Goal: Task Accomplishment & Management: Manage account settings

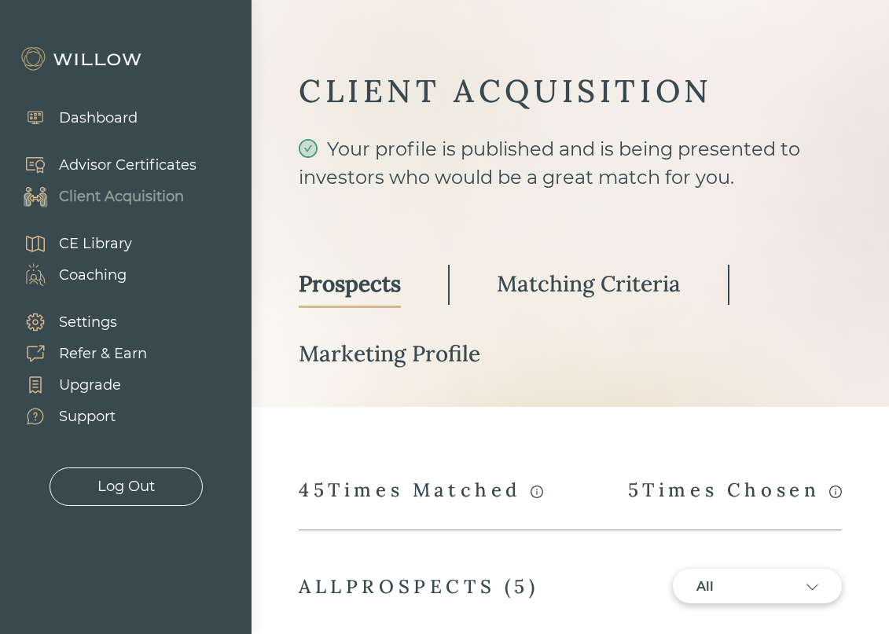
select select "3"
select select "7"
select select "2"
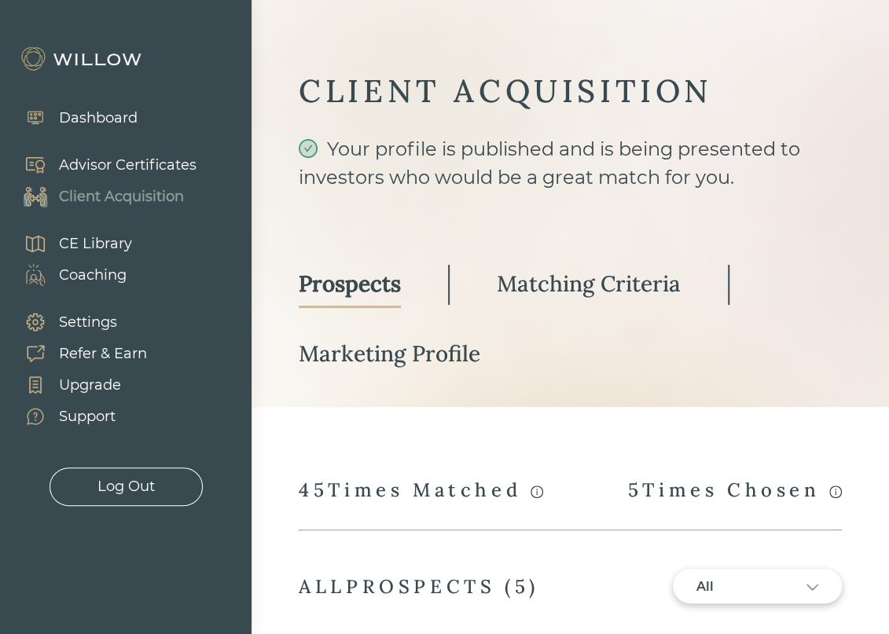
click at [333, 150] on div "Your profile is published and is being presented to investors who would be a gr…" at bounding box center [570, 177] width 543 height 85
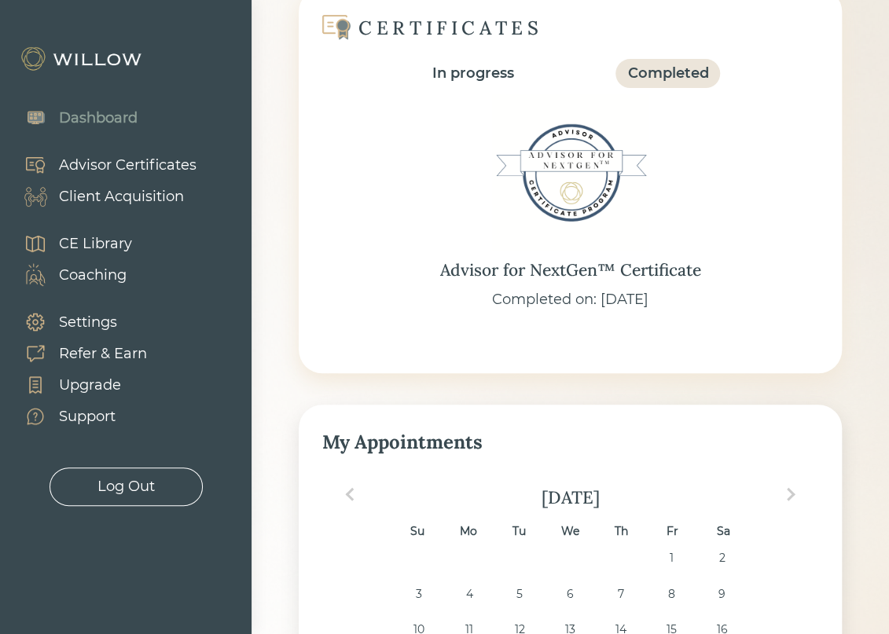
scroll to position [157, 0]
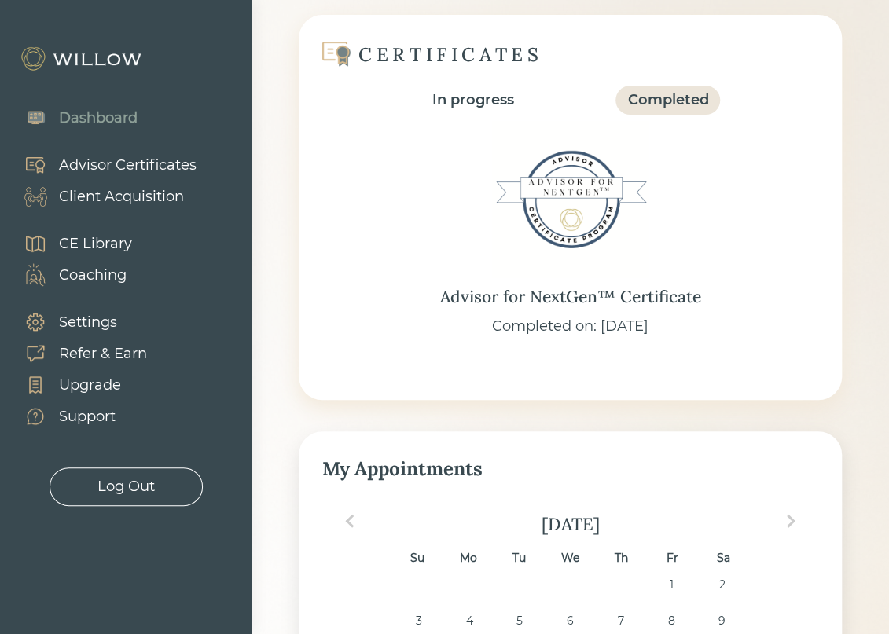
click at [110, 197] on div "Client Acquisition" at bounding box center [121, 196] width 125 height 21
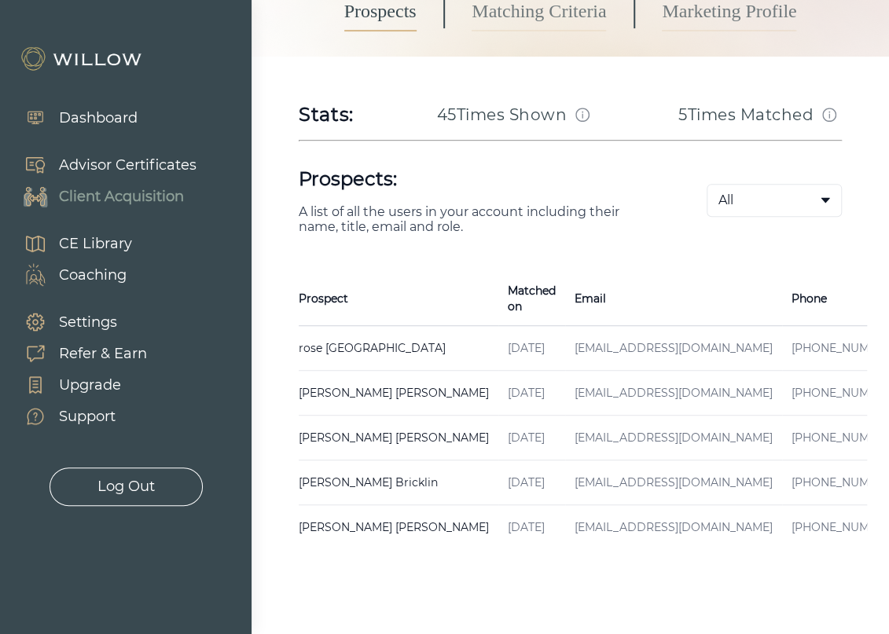
click at [357, 336] on td "rose kensington Created on [DATE] Email [EMAIL_ADDRESS][DOMAIN_NAME] Phone [PHO…" at bounding box center [399, 348] width 200 height 45
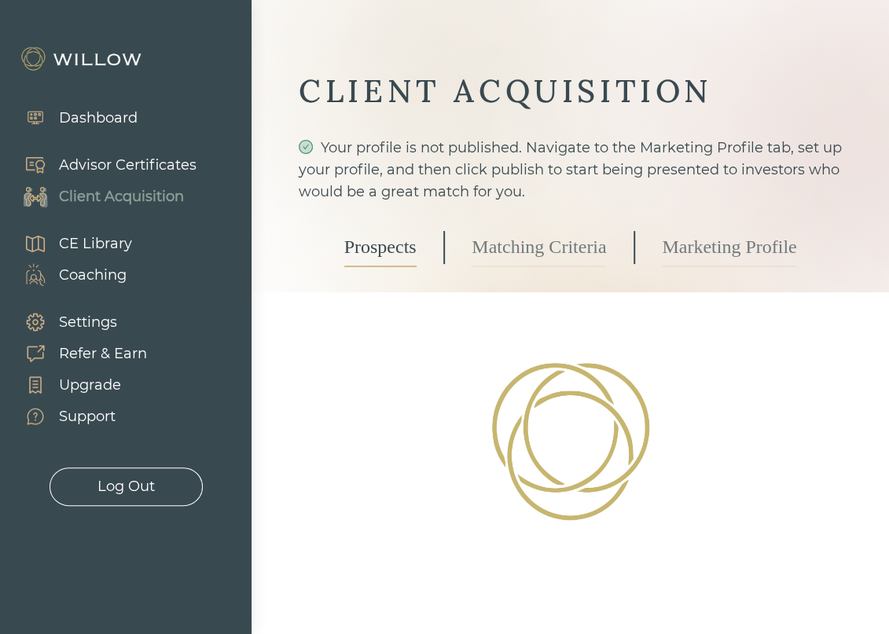
select select "3"
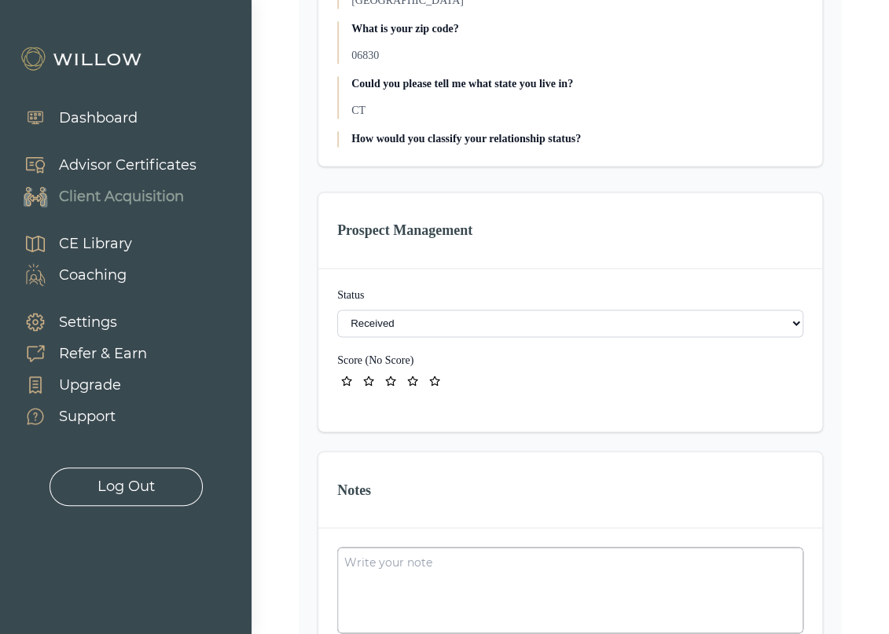
scroll to position [943, 0]
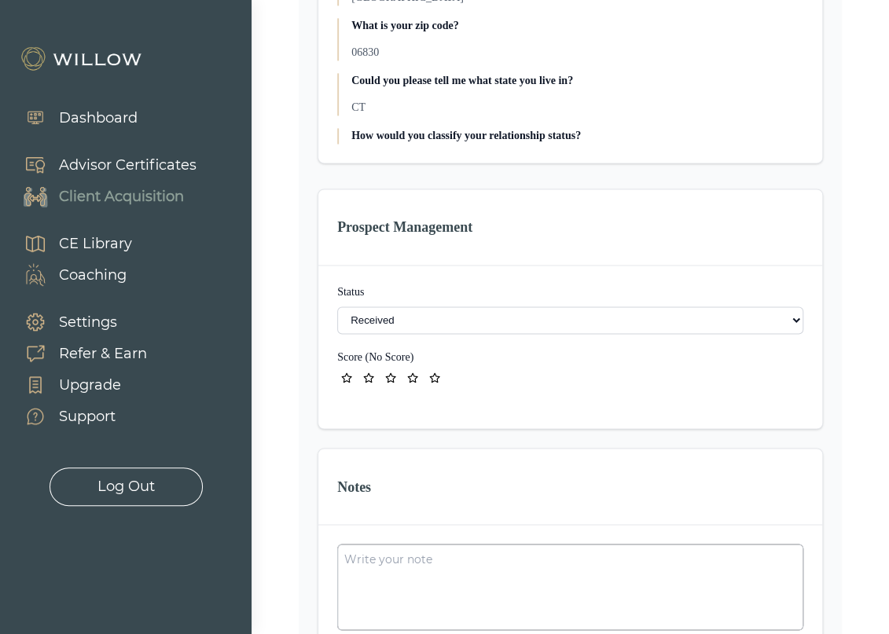
click at [680, 323] on select "- Not ready to move forward No response received Received Won (Matched) Bad lea…" at bounding box center [570, 320] width 466 height 28
click at [681, 321] on select "- Not ready to move forward No response received Received Won (Matched) Bad lea…" at bounding box center [570, 320] width 466 height 28
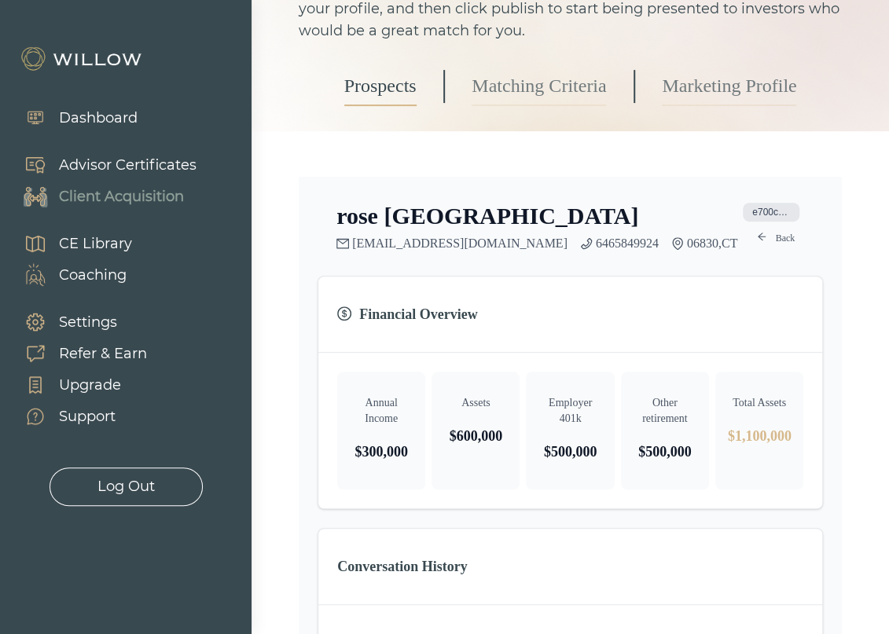
scroll to position [0, 0]
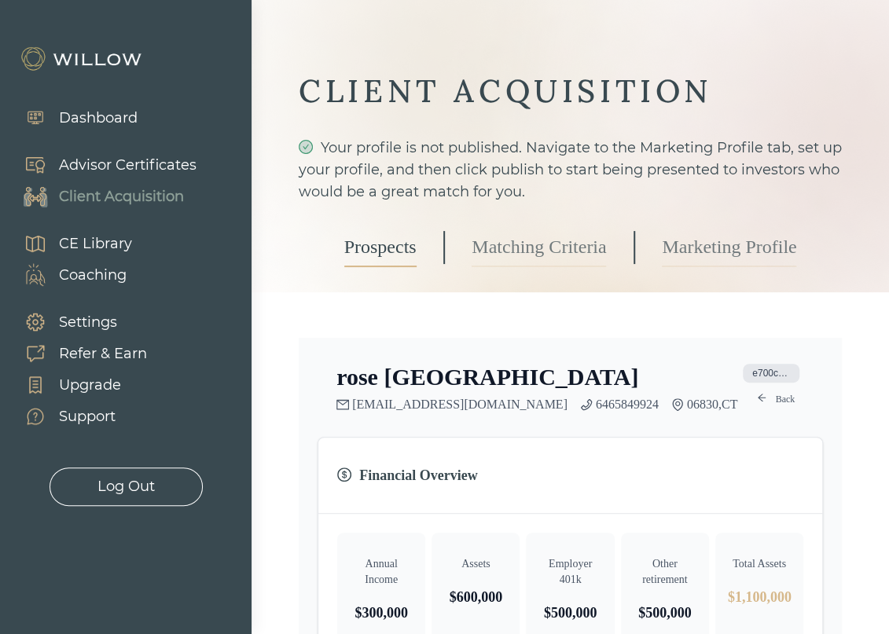
click at [779, 398] on link "Back" at bounding box center [775, 399] width 57 height 19
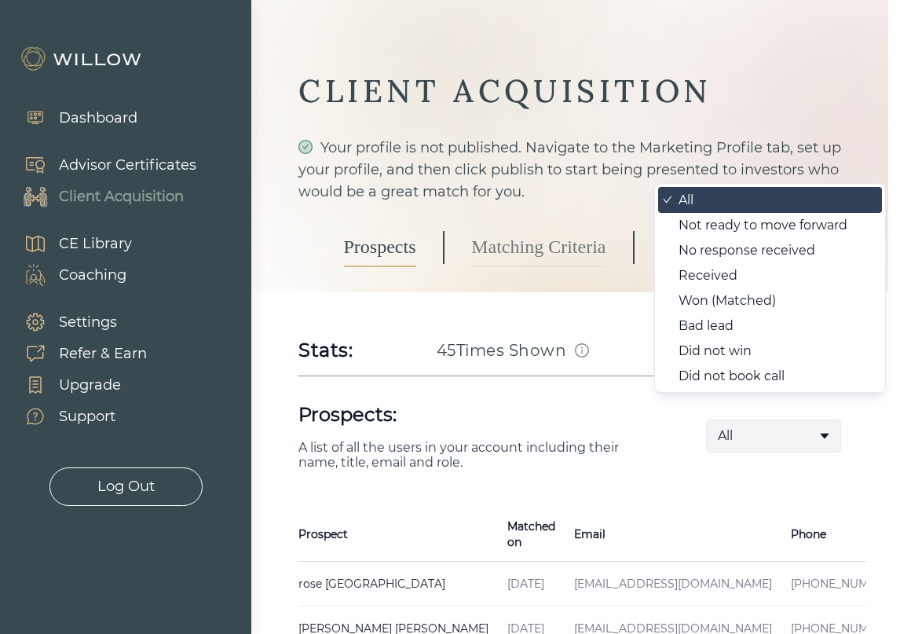
scroll to position [236, 0]
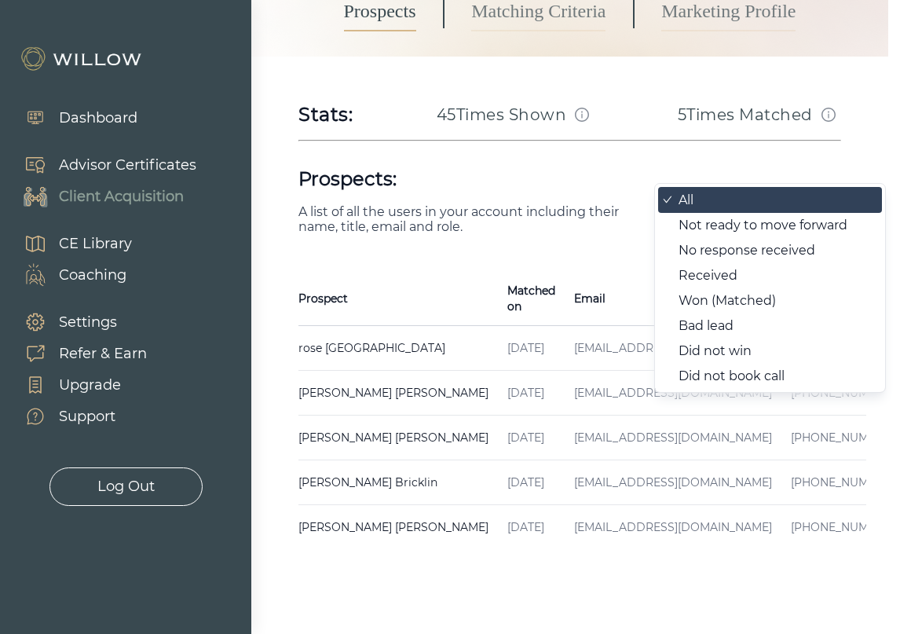
click at [759, 204] on body "Dashboard Advisor Certificates Client Acquisition CE Library Coaching Settings …" at bounding box center [444, 317] width 889 height 634
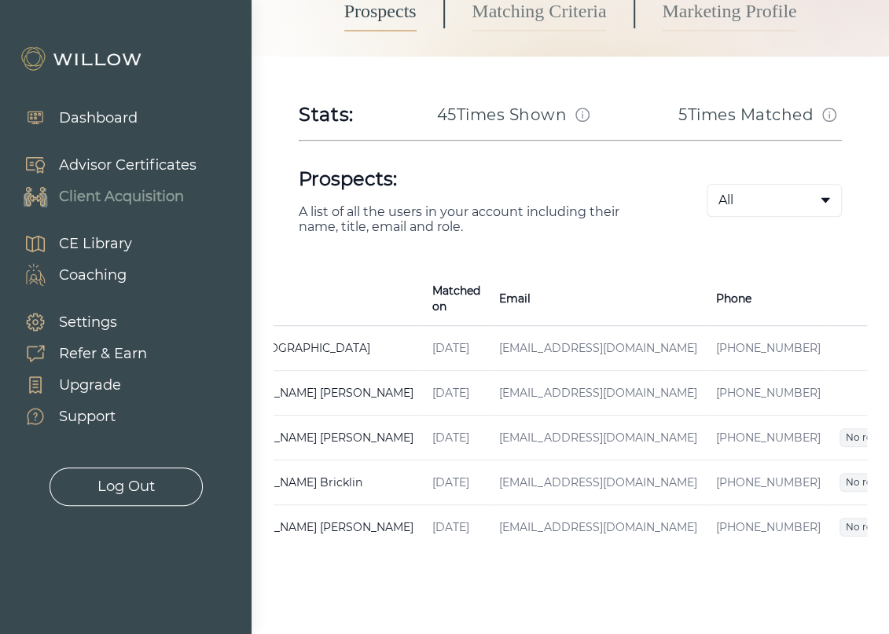
scroll to position [0, 79]
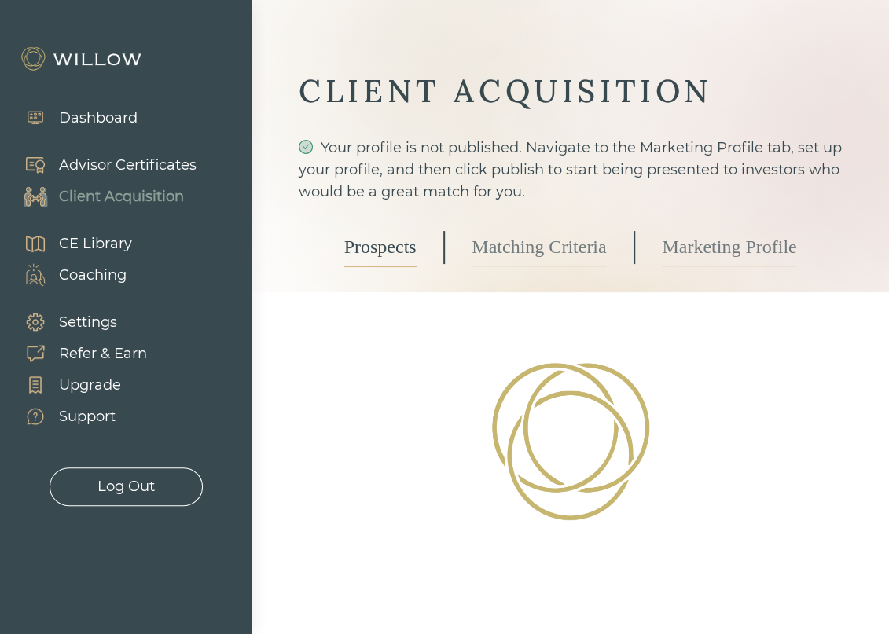
select select "7"
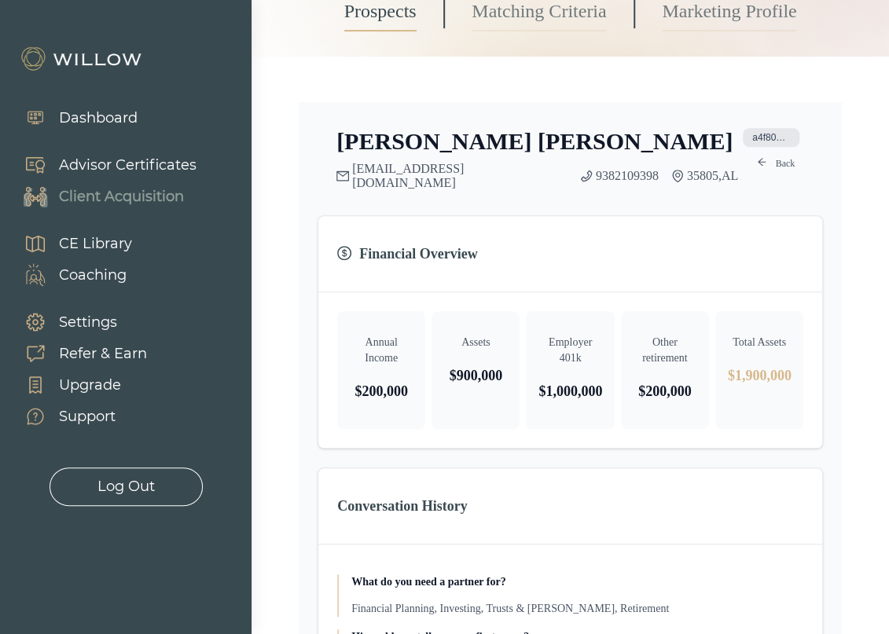
scroll to position [1100, 0]
select select "7"
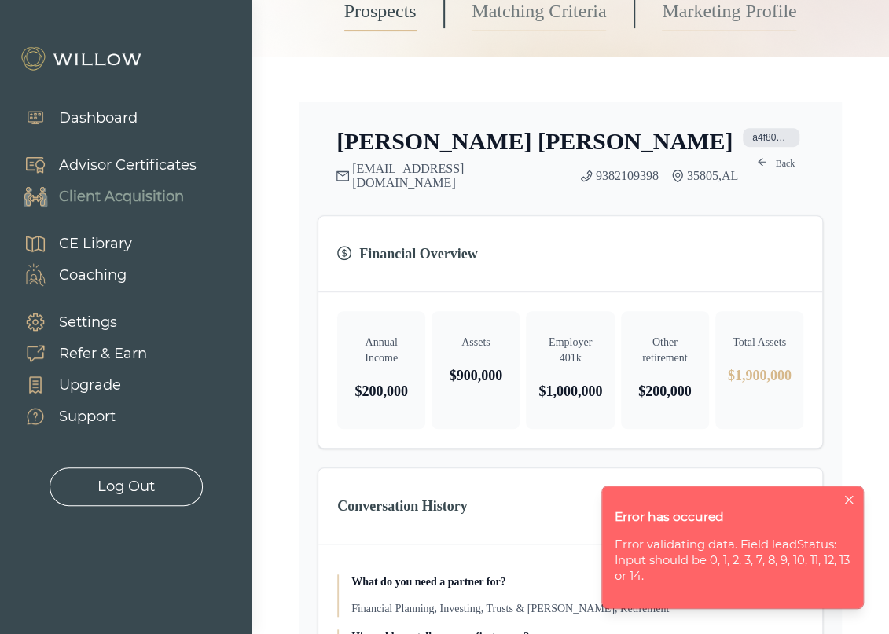
scroll to position [1257, 0]
click at [849, 503] on icon "close" at bounding box center [848, 499] width 10 height 10
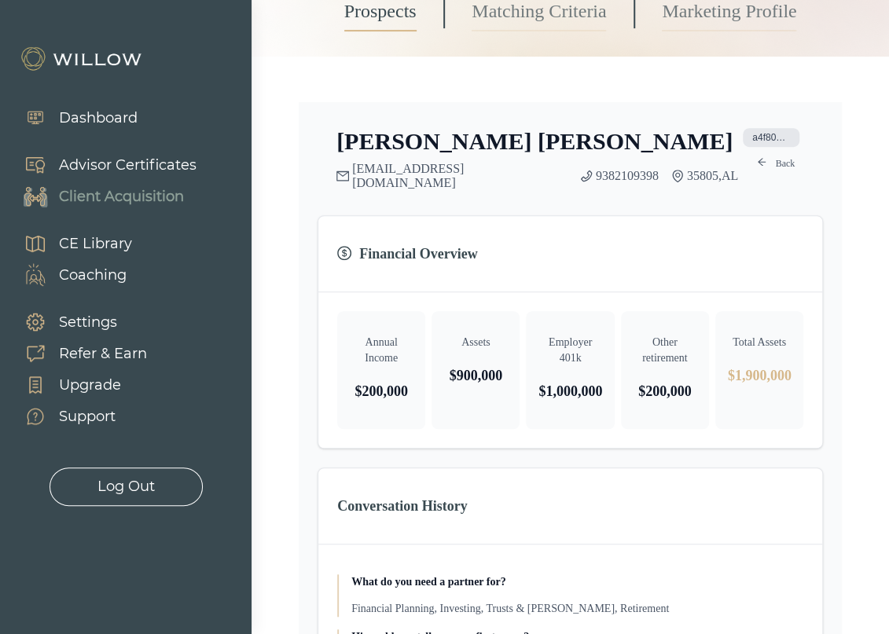
scroll to position [943, 0]
drag, startPoint x: 405, startPoint y: 403, endPoint x: 449, endPoint y: 427, distance: 49.9
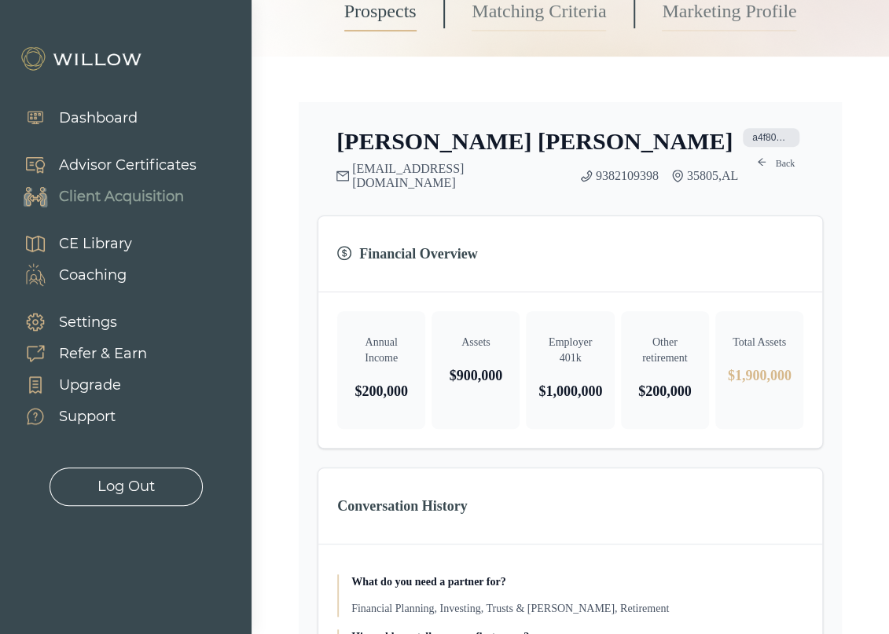
click at [702, 31] on link "Marketing Profile" at bounding box center [729, 11] width 134 height 39
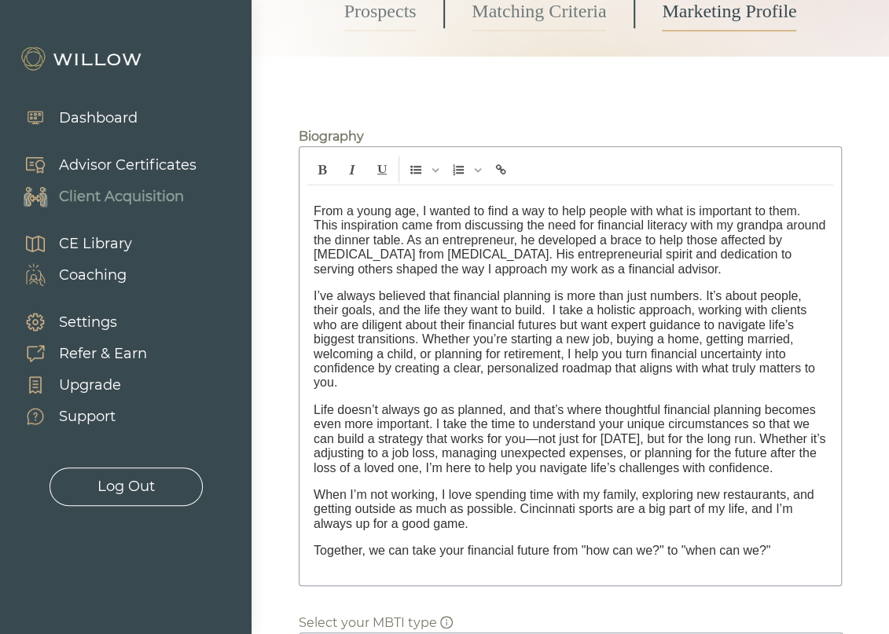
scroll to position [3767, 0]
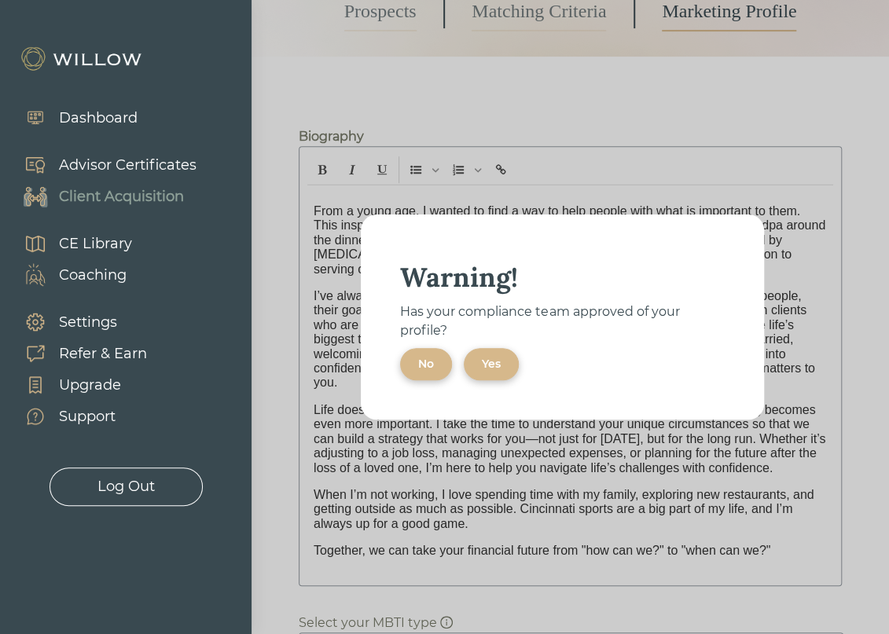
click at [498, 367] on div "Yes" at bounding box center [491, 364] width 19 height 17
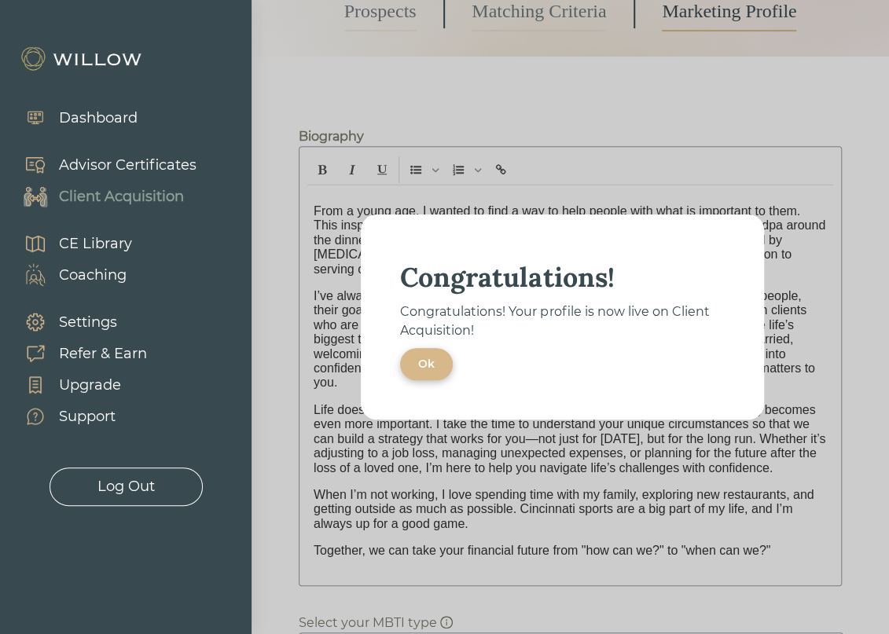
click at [431, 364] on div "Ok" at bounding box center [426, 364] width 17 height 17
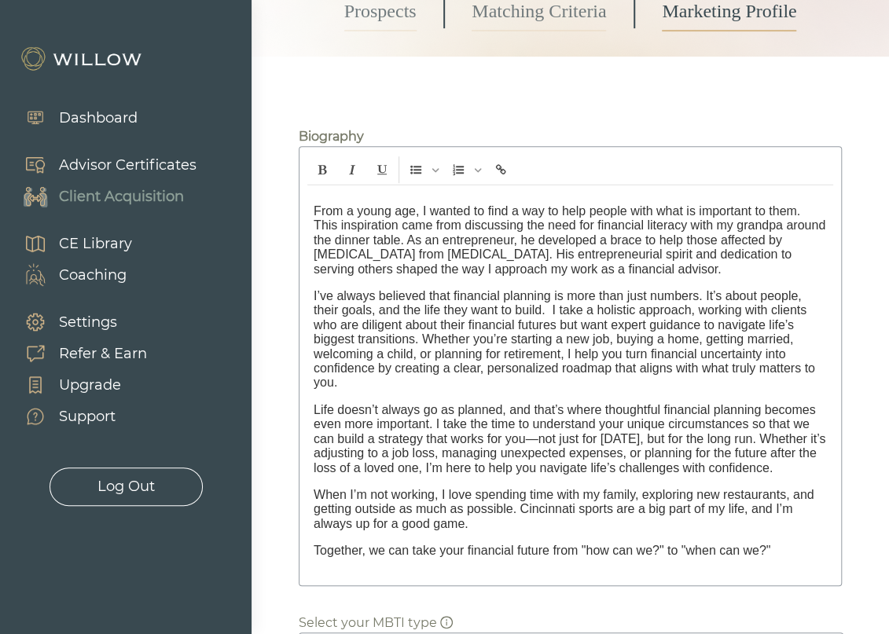
scroll to position [0, 0]
click at [385, 31] on link "Prospects" at bounding box center [380, 11] width 72 height 39
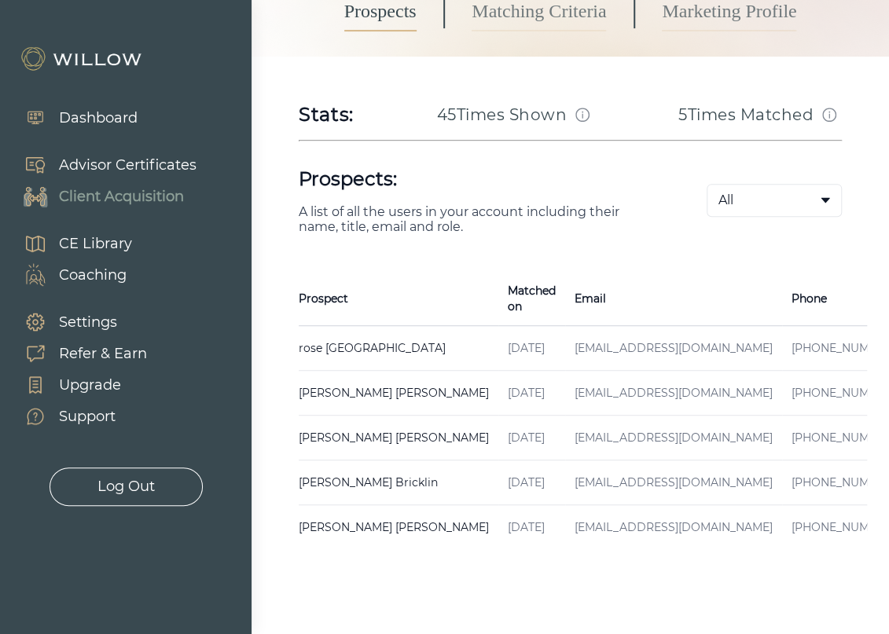
click at [75, 119] on div "Dashboard" at bounding box center [98, 118] width 79 height 21
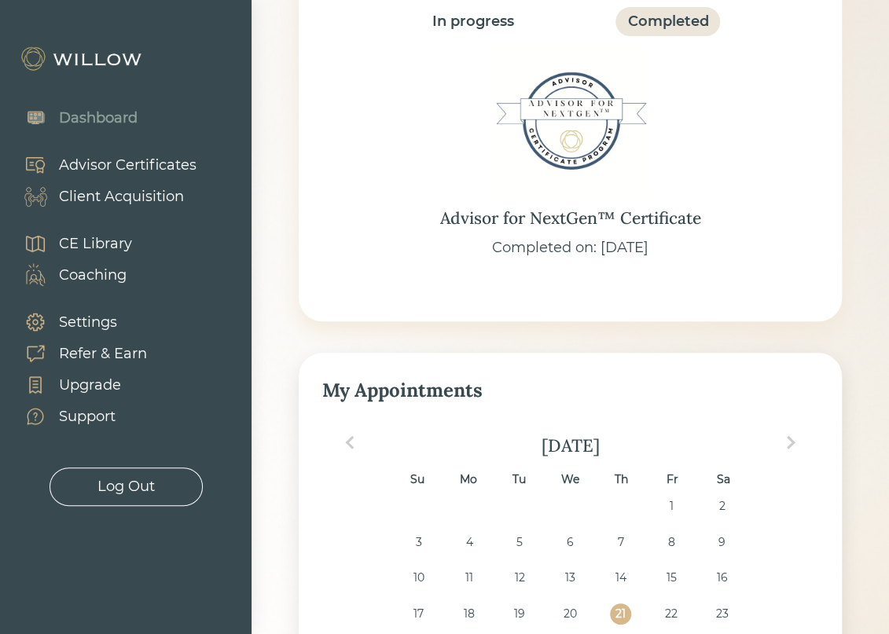
click at [115, 197] on div "Client Acquisition" at bounding box center [121, 196] width 125 height 21
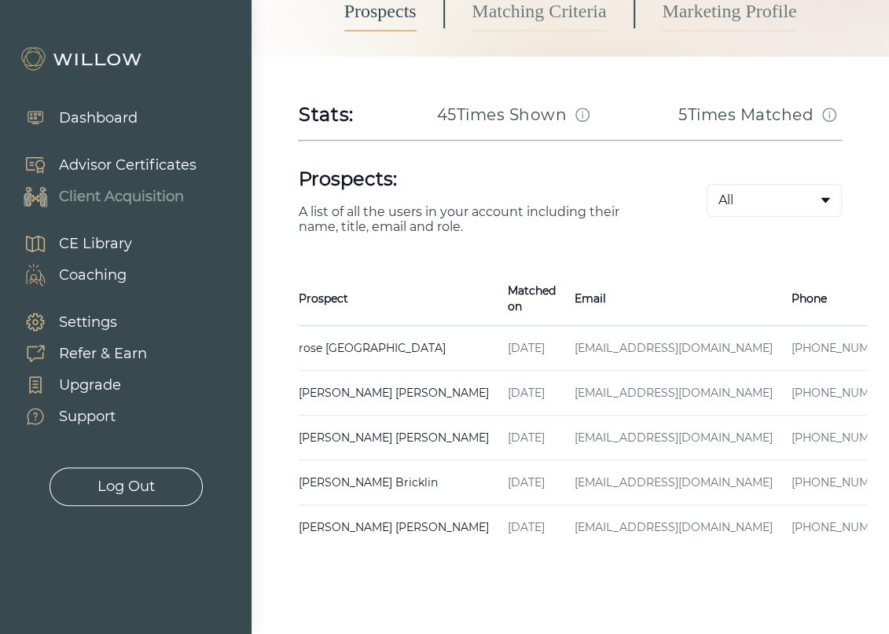
click at [527, 31] on link "Matching Criteria" at bounding box center [538, 11] width 134 height 39
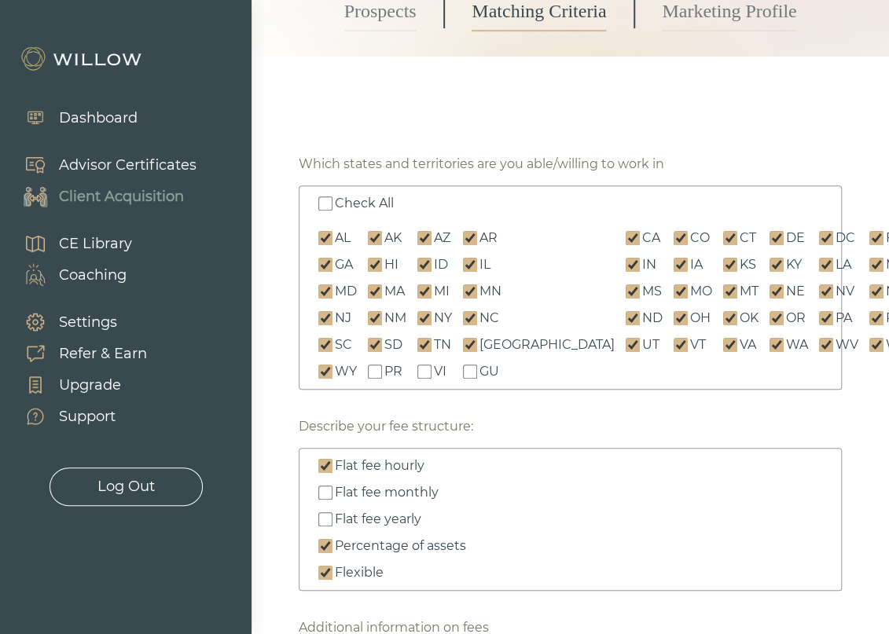
scroll to position [864, 0]
type input "5"
type textarea "I work with clients who want to engage with an advisory team to assist them wit…"
type textarea "Those who do not wish to collaborate on their financial lives Those looking for…"
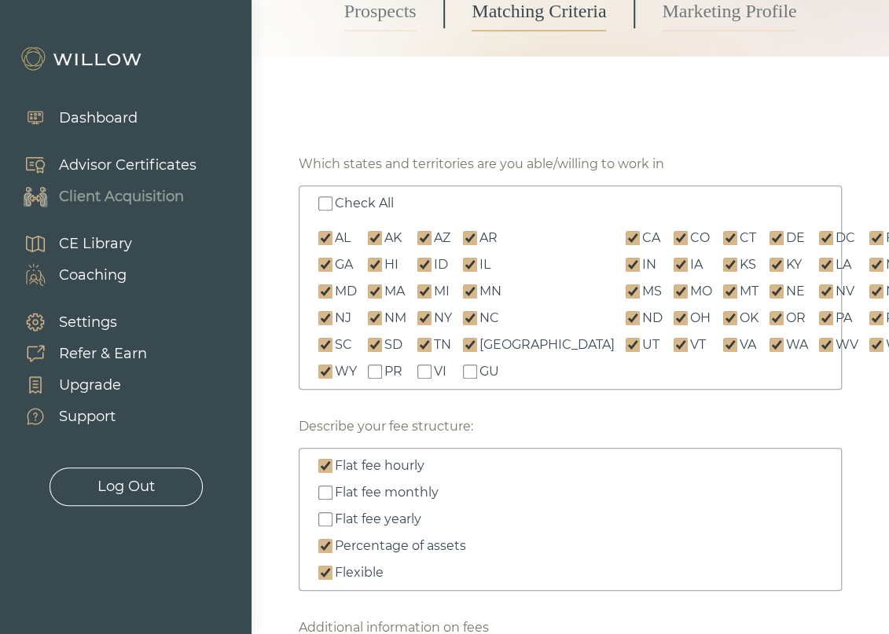
type input "50"
type textarea "I work with clients who want to engage with an advisory team to assist them wit…"
type textarea "Those who do not wish to collaborate on their financial lives Those looking for…"
type input "500"
type textarea "I work with clients who want to engage with an advisory team to assist them wit…"
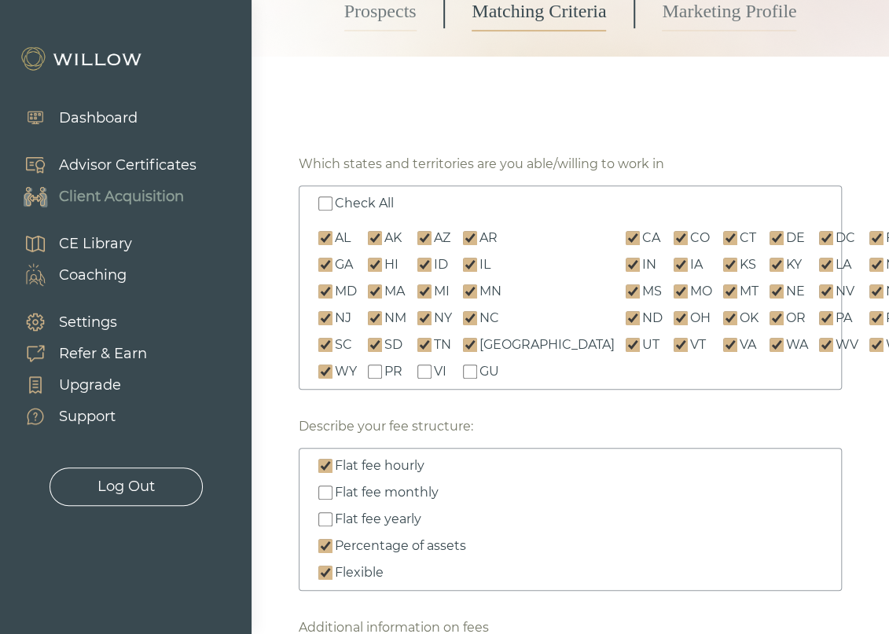
type textarea "Those who do not wish to collaborate on their financial lives Those looking for…"
type input "5000"
type textarea "I work with clients who want to engage with an advisory team to assist them wit…"
type textarea "Those who do not wish to collaborate on their financial lives Those looking for…"
type input "50000"
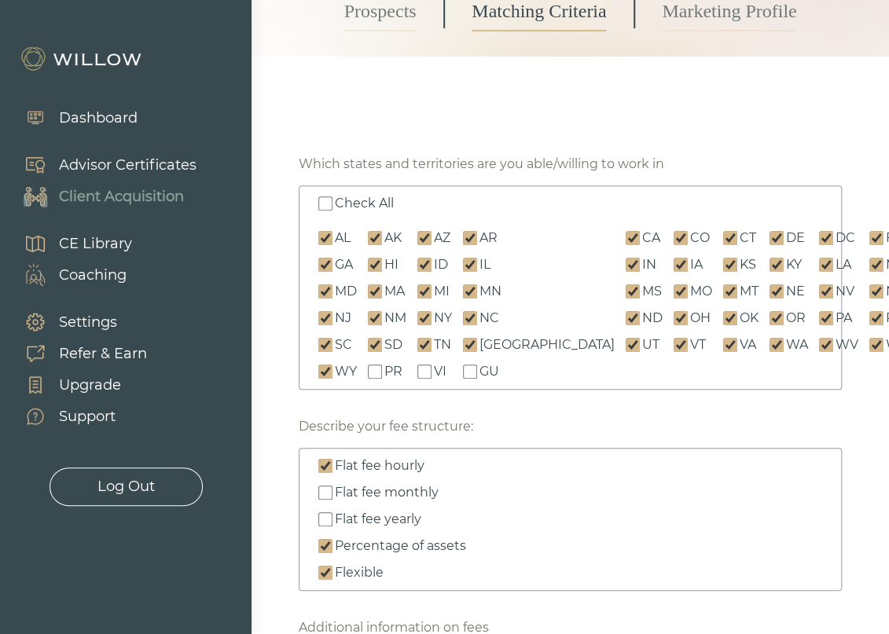
type textarea "I work with clients who want to engage with an advisory team to assist them wit…"
type textarea "Those who do not wish to collaborate on their financial lives Those looking for…"
type input "50000"
click at [284, 309] on div at bounding box center [444, 317] width 889 height 634
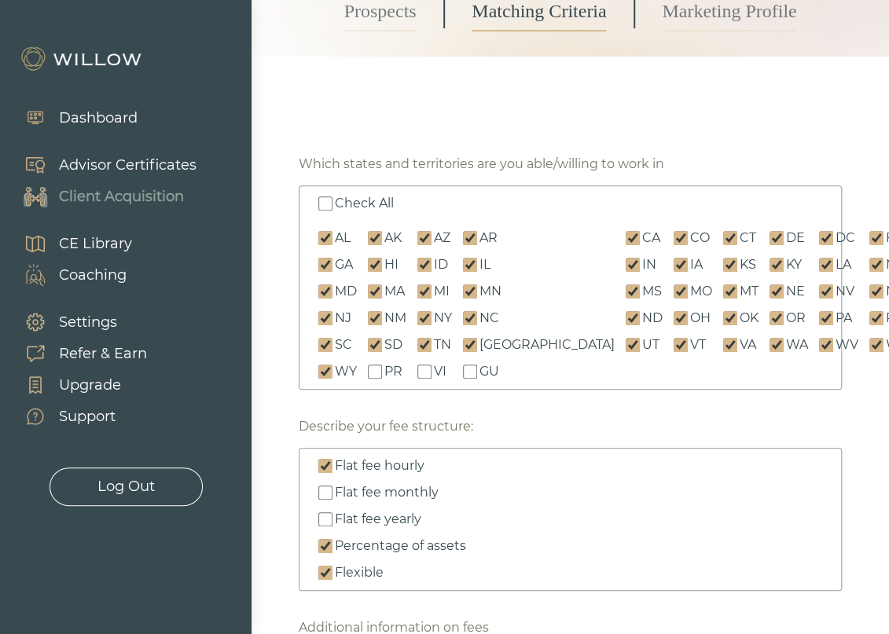
click at [391, 31] on link "Prospects" at bounding box center [380, 11] width 72 height 39
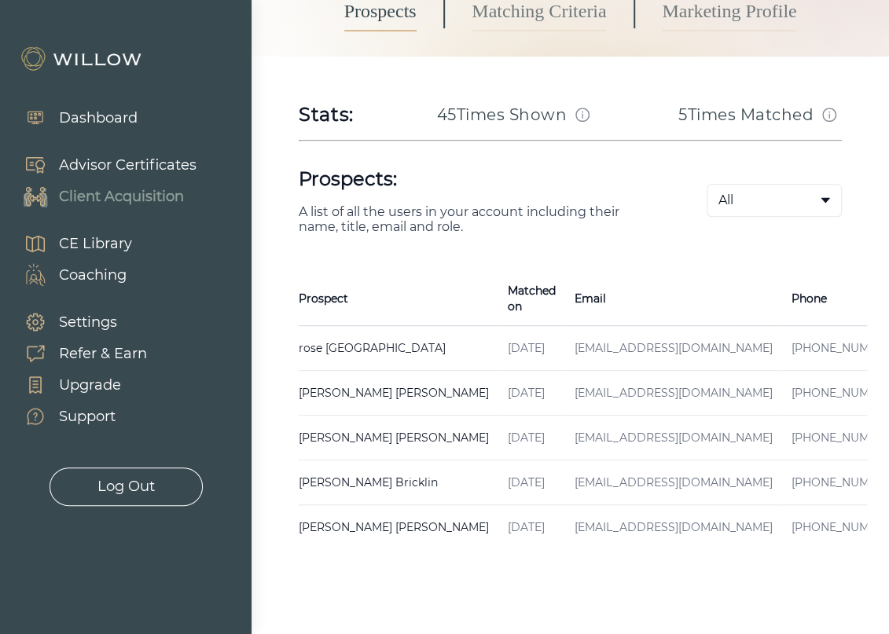
click at [97, 117] on div "Dashboard" at bounding box center [98, 118] width 79 height 21
